Goal: Transaction & Acquisition: Purchase product/service

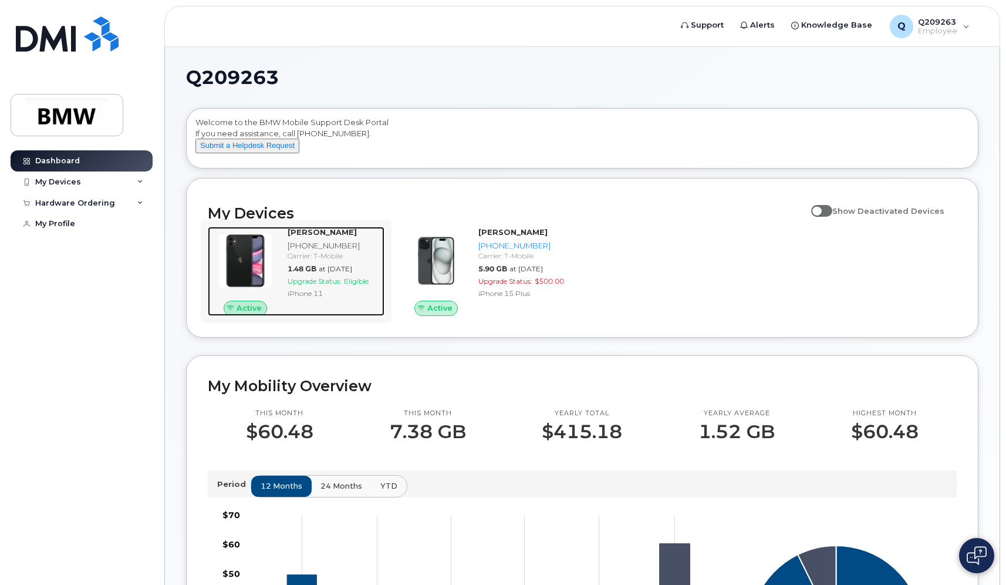
click at [316, 261] on div "Carrier: T-Mobile" at bounding box center [334, 256] width 92 height 10
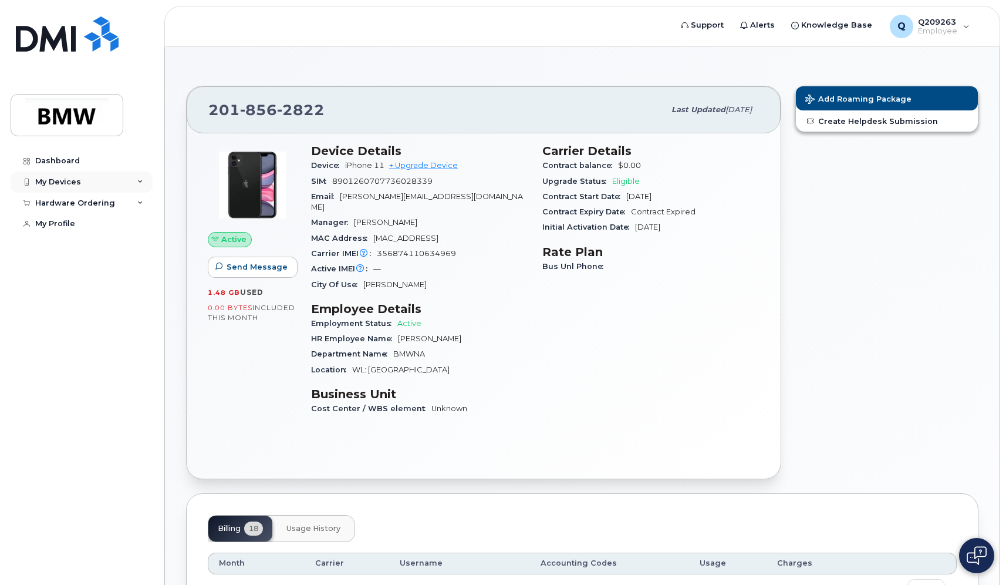
click at [77, 187] on div "My Devices" at bounding box center [82, 181] width 142 height 21
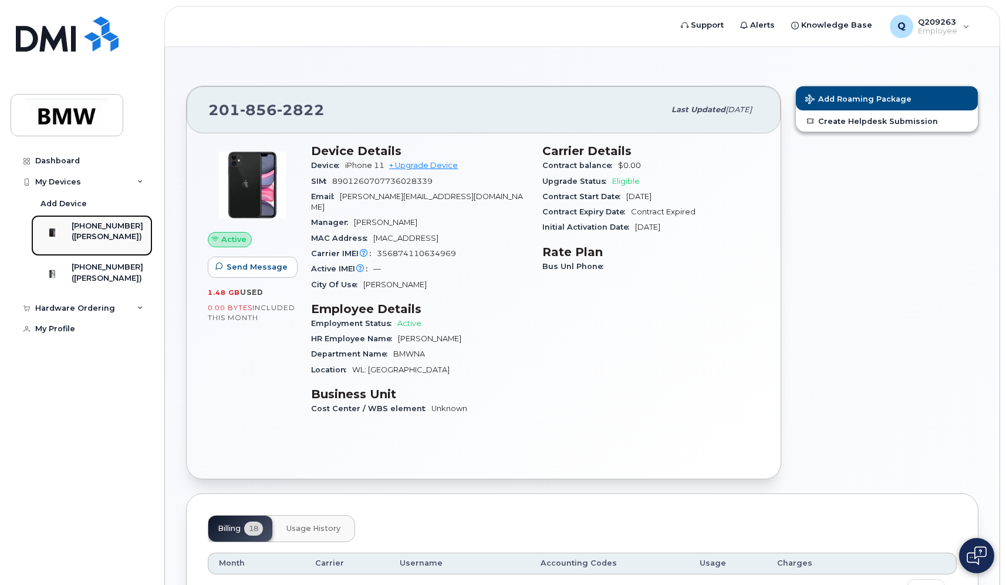
click at [96, 233] on div "([PERSON_NAME])" at bounding box center [108, 236] width 72 height 11
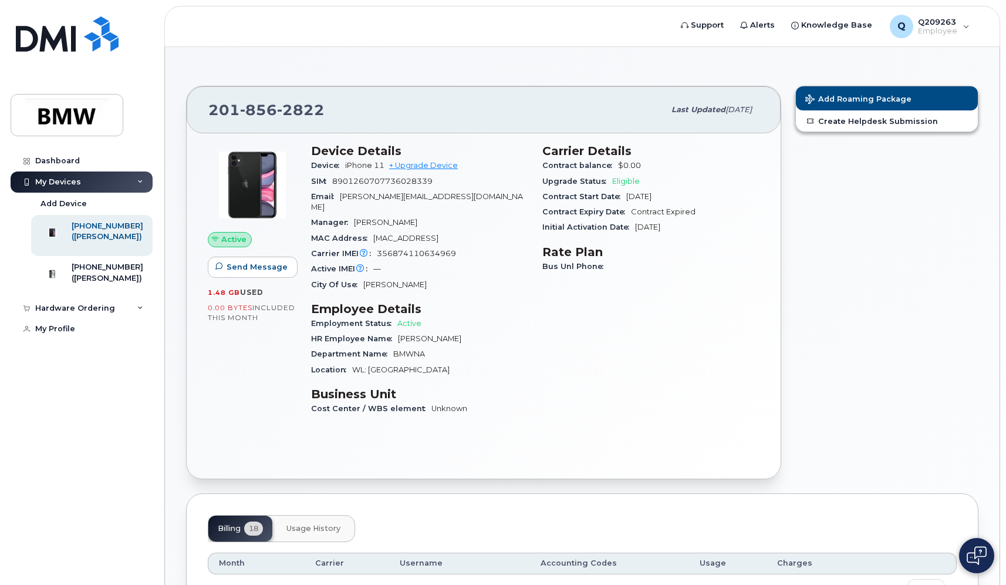
scroll to position [33, 0]
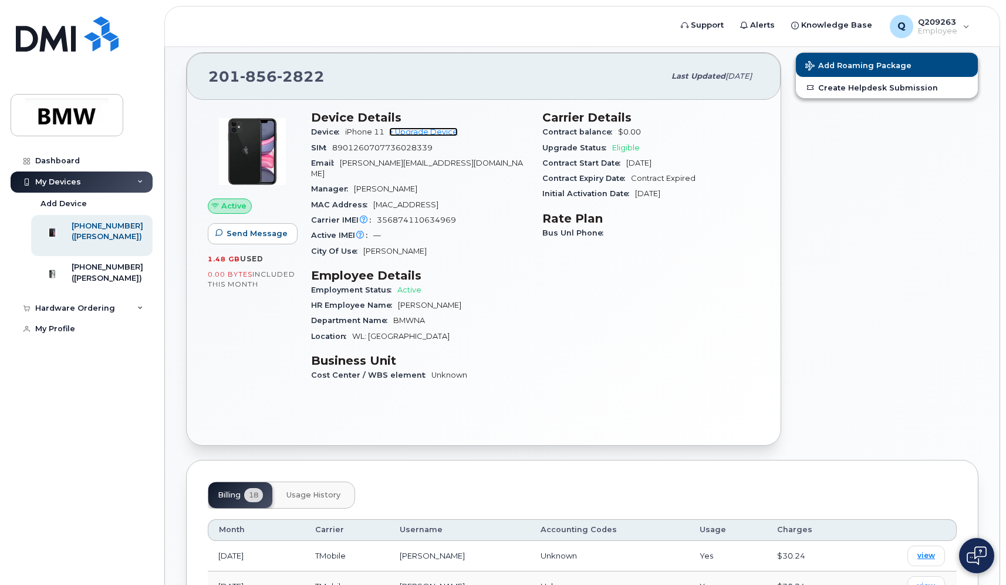
click at [433, 129] on link "+ Upgrade Device" at bounding box center [423, 131] width 69 height 9
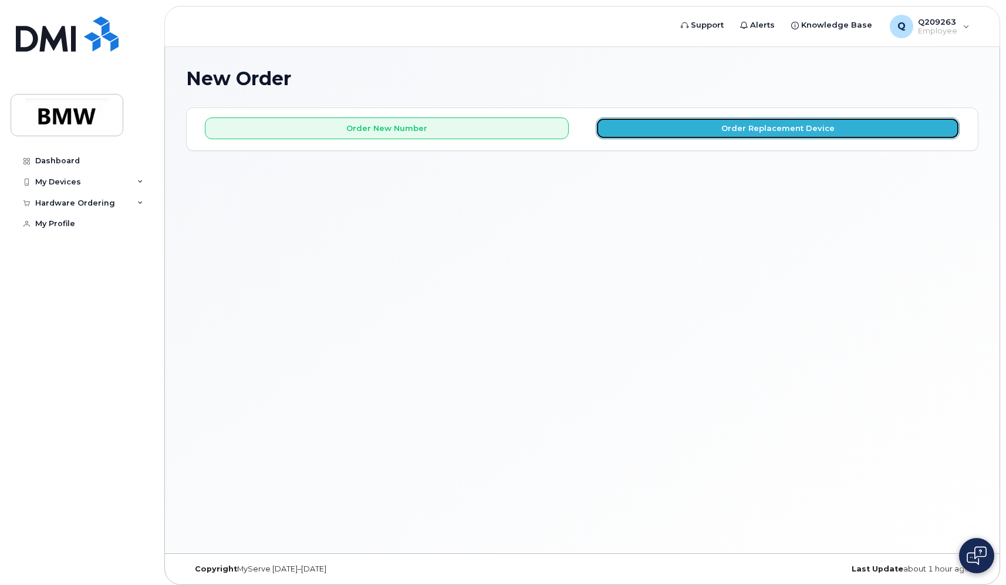
click at [698, 121] on button "Order Replacement Device" at bounding box center [778, 128] width 364 height 22
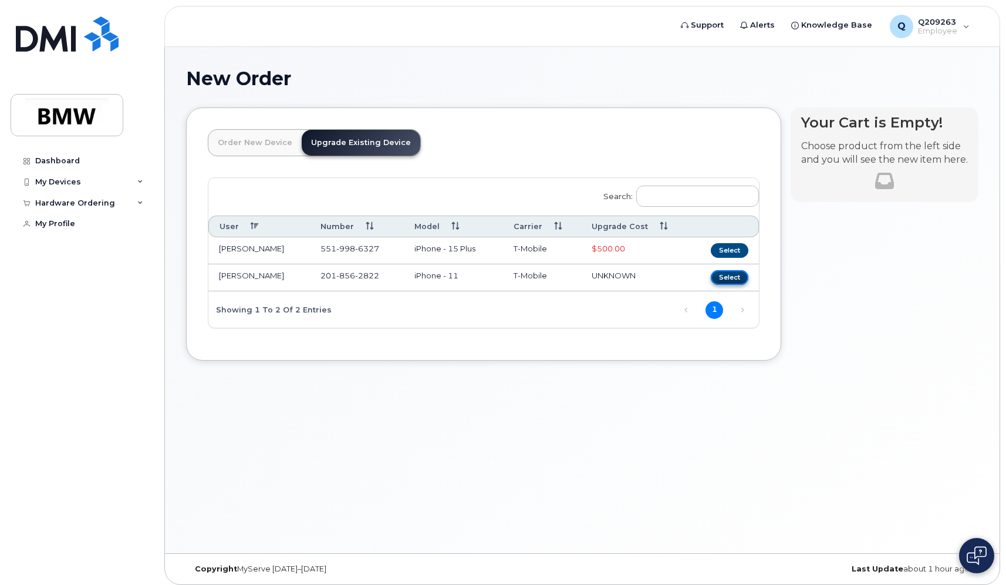
click at [730, 277] on button "Select" at bounding box center [730, 277] width 38 height 15
